Goal: Task Accomplishment & Management: Manage account settings

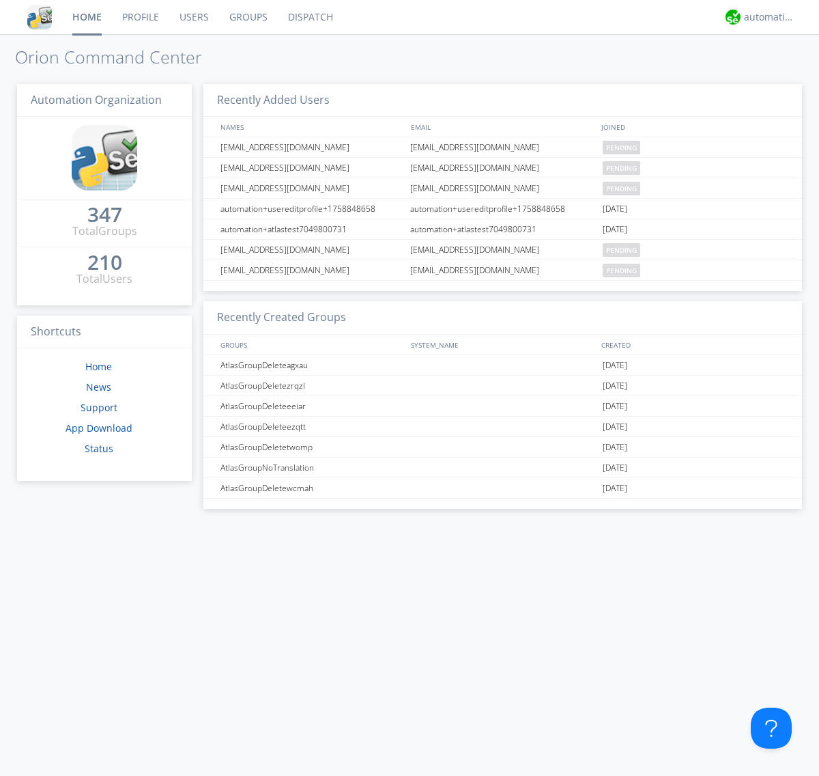
click at [193, 17] on link "Users" at bounding box center [194, 17] width 50 height 34
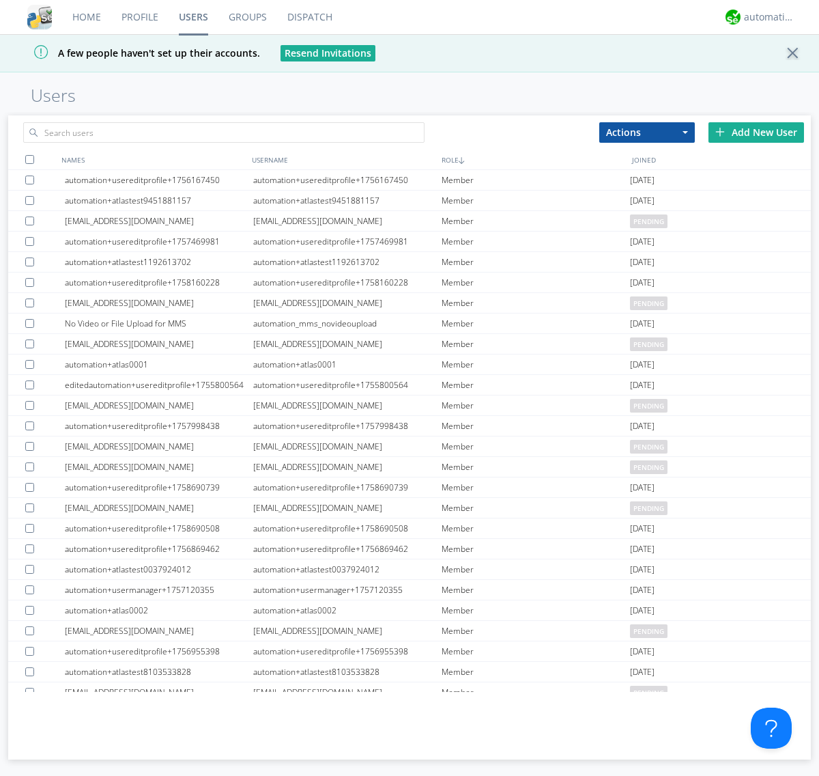
click at [757, 132] on div "Add New User" at bounding box center [757, 132] width 96 height 20
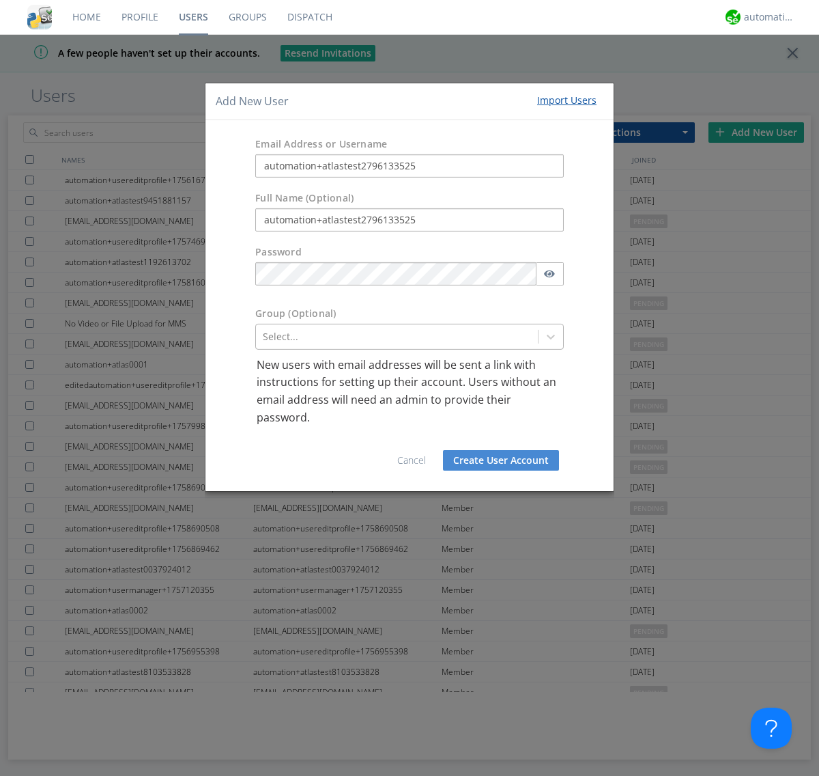
click at [397, 336] on div at bounding box center [397, 336] width 268 height 16
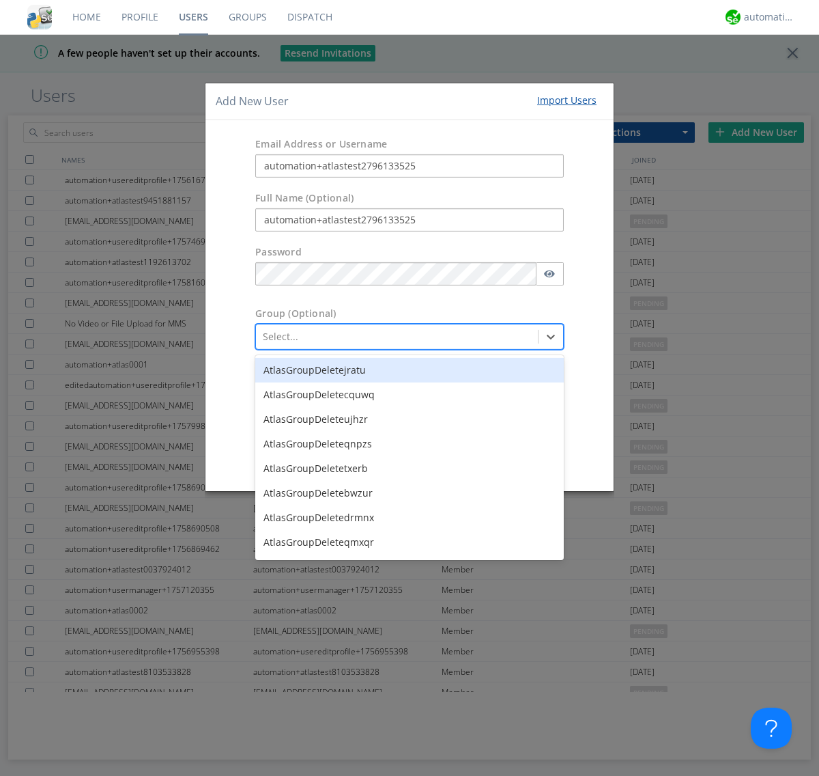
click at [501, 460] on button "Create User Account" at bounding box center [501, 460] width 116 height 20
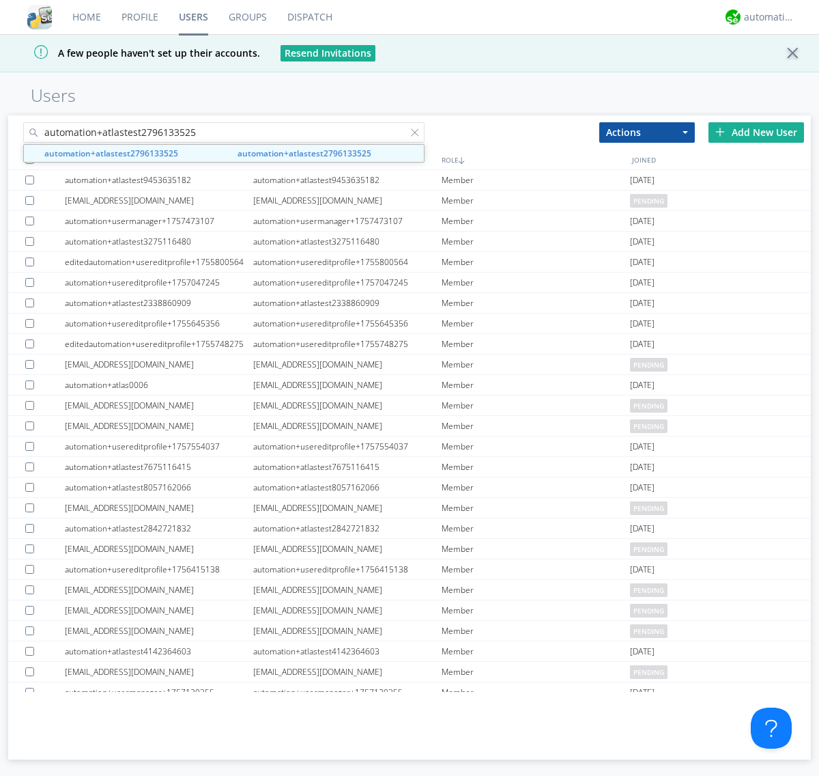
type input "automation+atlastest2796133525"
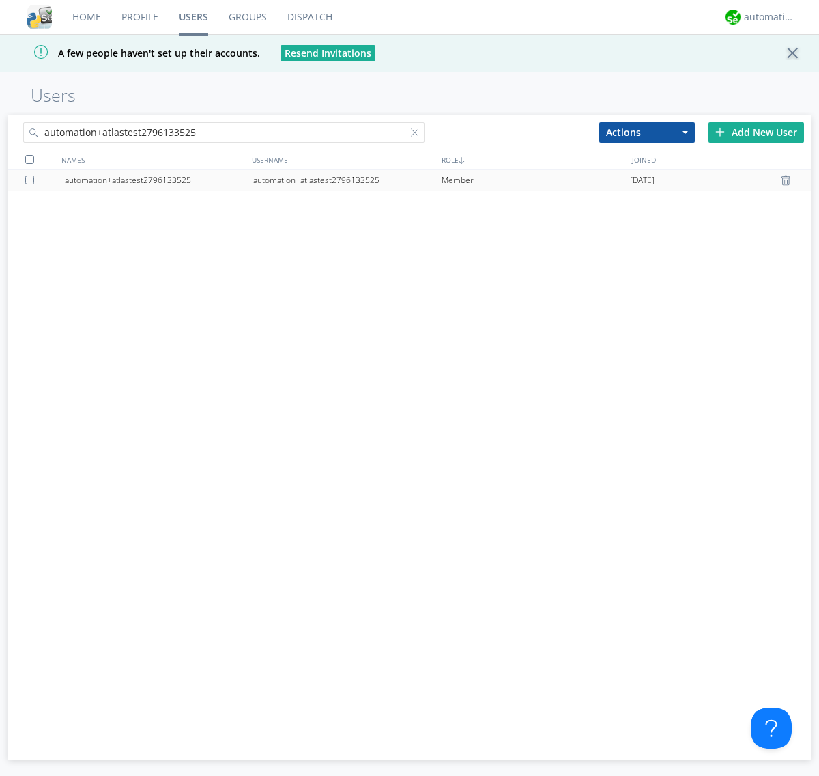
click at [347, 180] on div "automation+atlastest2796133525" at bounding box center [347, 180] width 188 height 20
